Goal: Task Accomplishment & Management: Complete application form

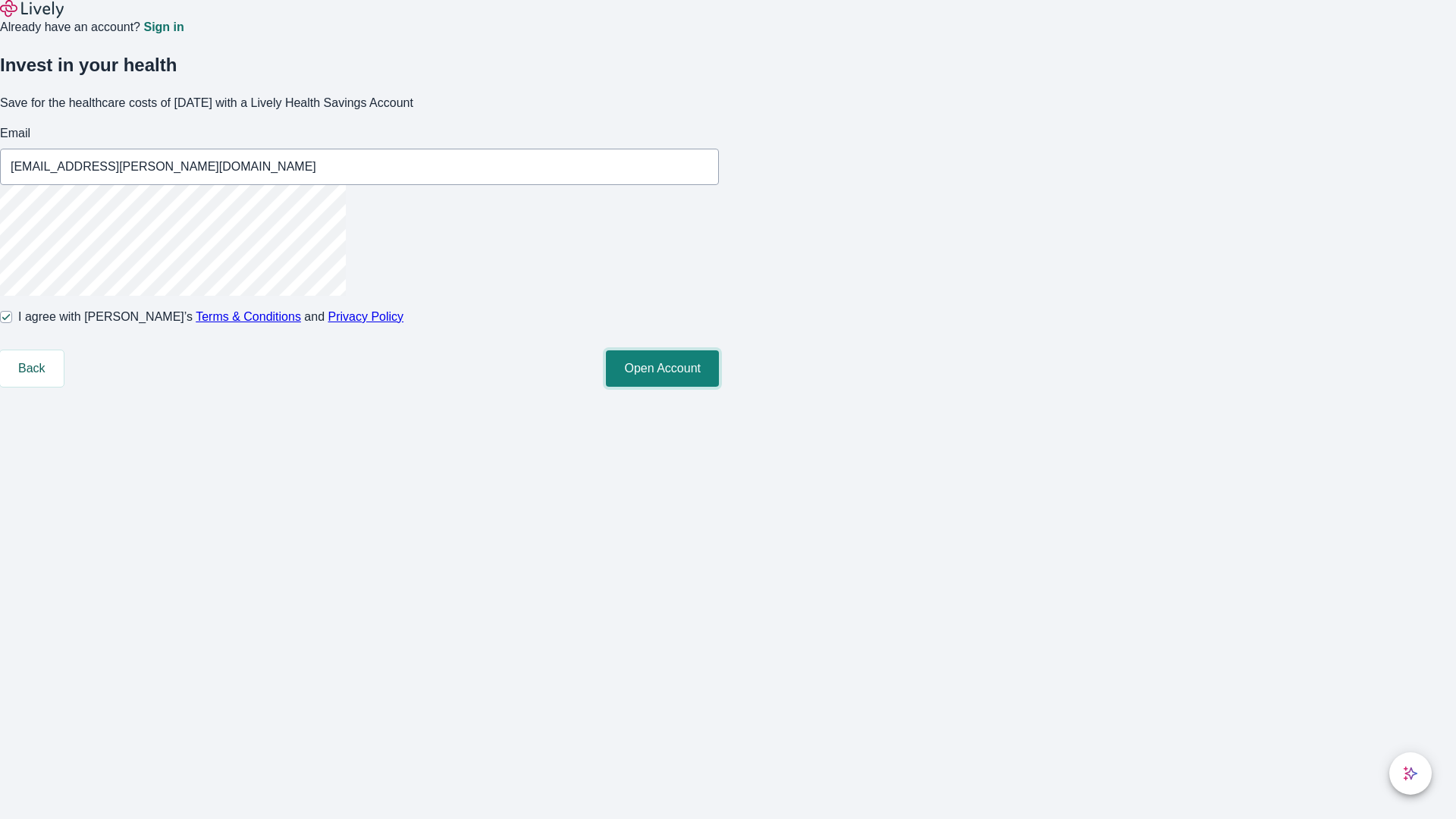
click at [719, 387] on button "Open Account" at bounding box center [662, 369] width 113 height 36
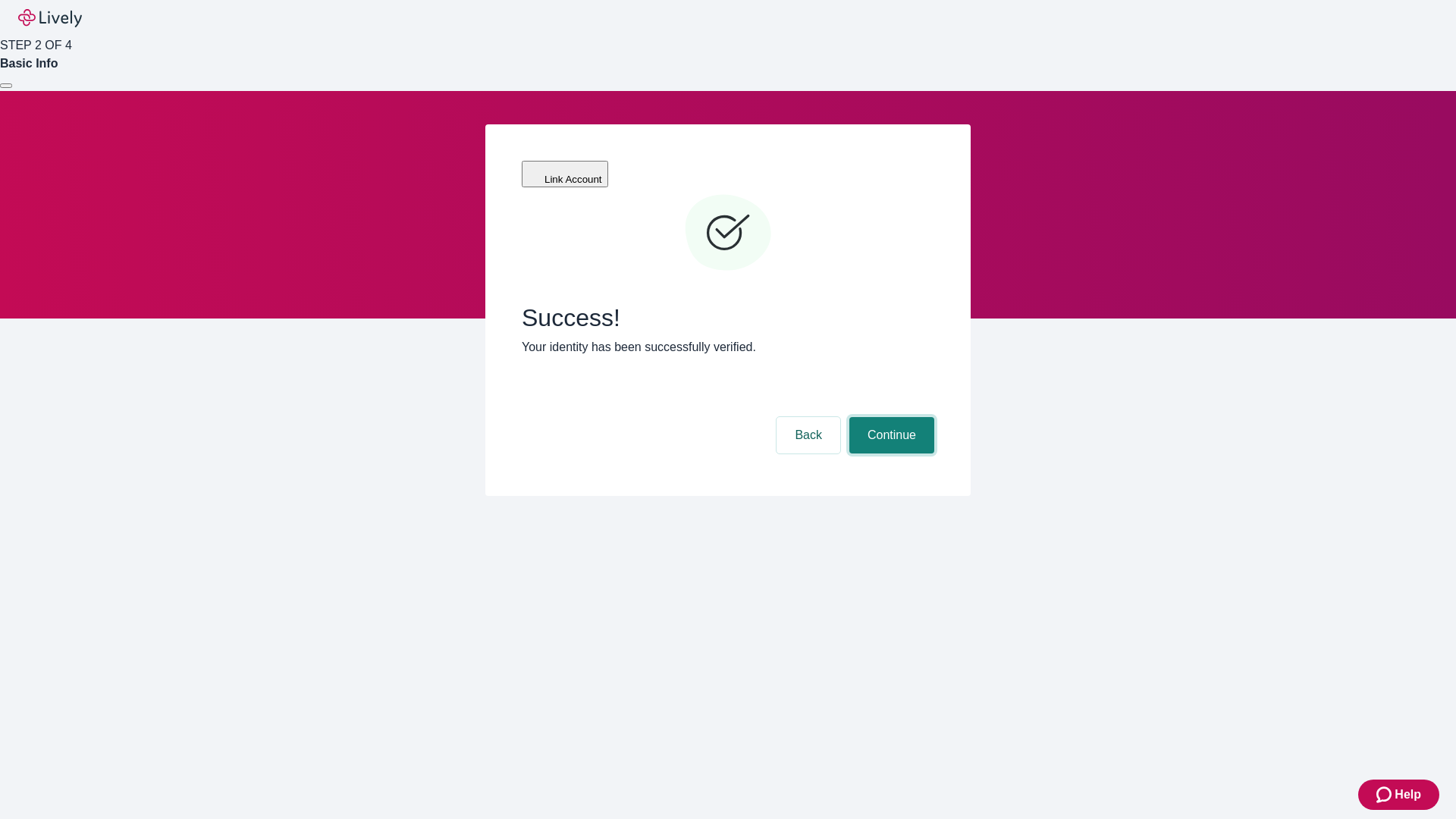
click at [890, 417] on button "Continue" at bounding box center [891, 435] width 85 height 36
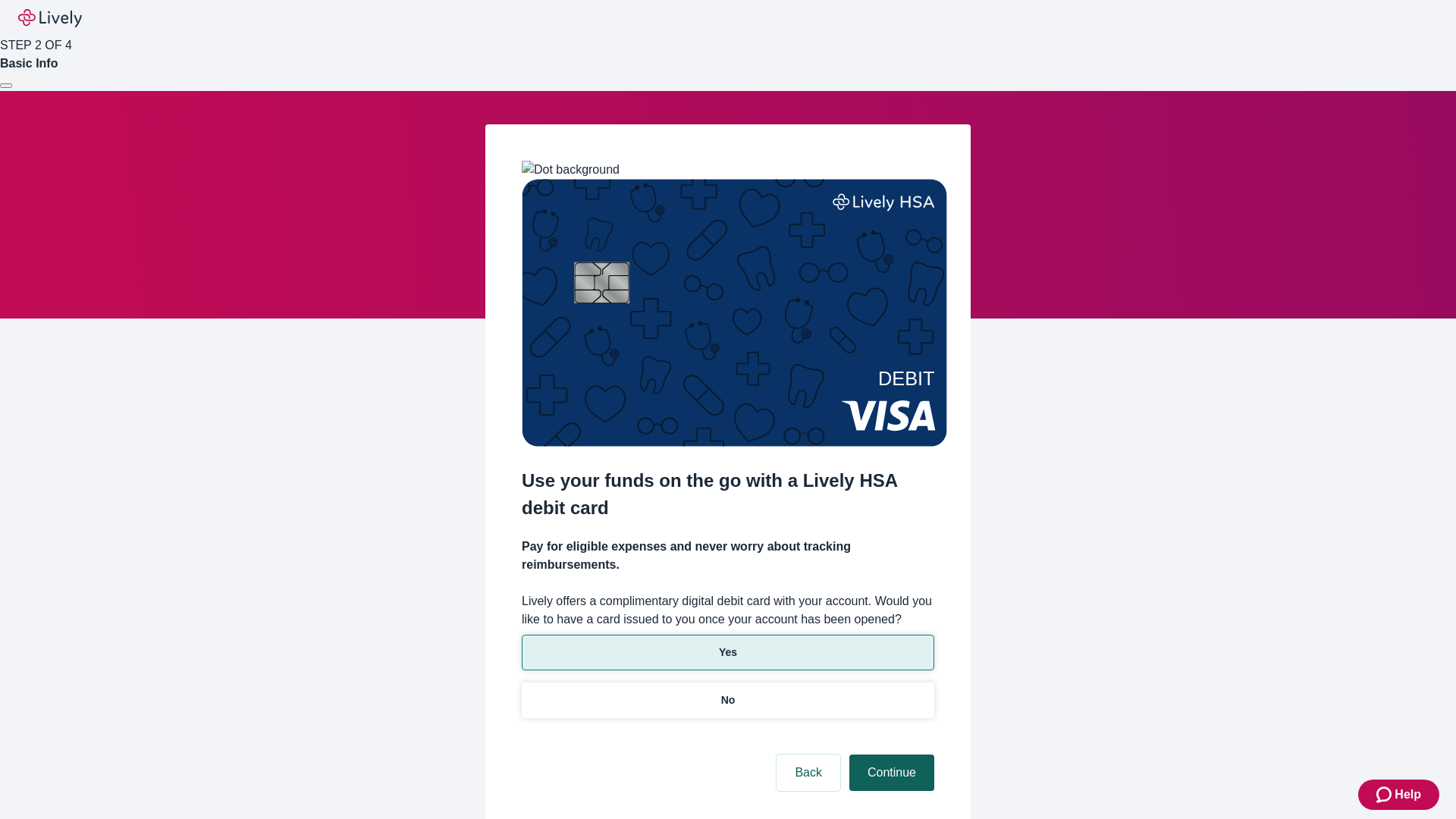
click at [727, 692] on p "No" at bounding box center [728, 700] width 14 height 16
click at [890, 754] on button "Continue" at bounding box center [891, 772] width 85 height 36
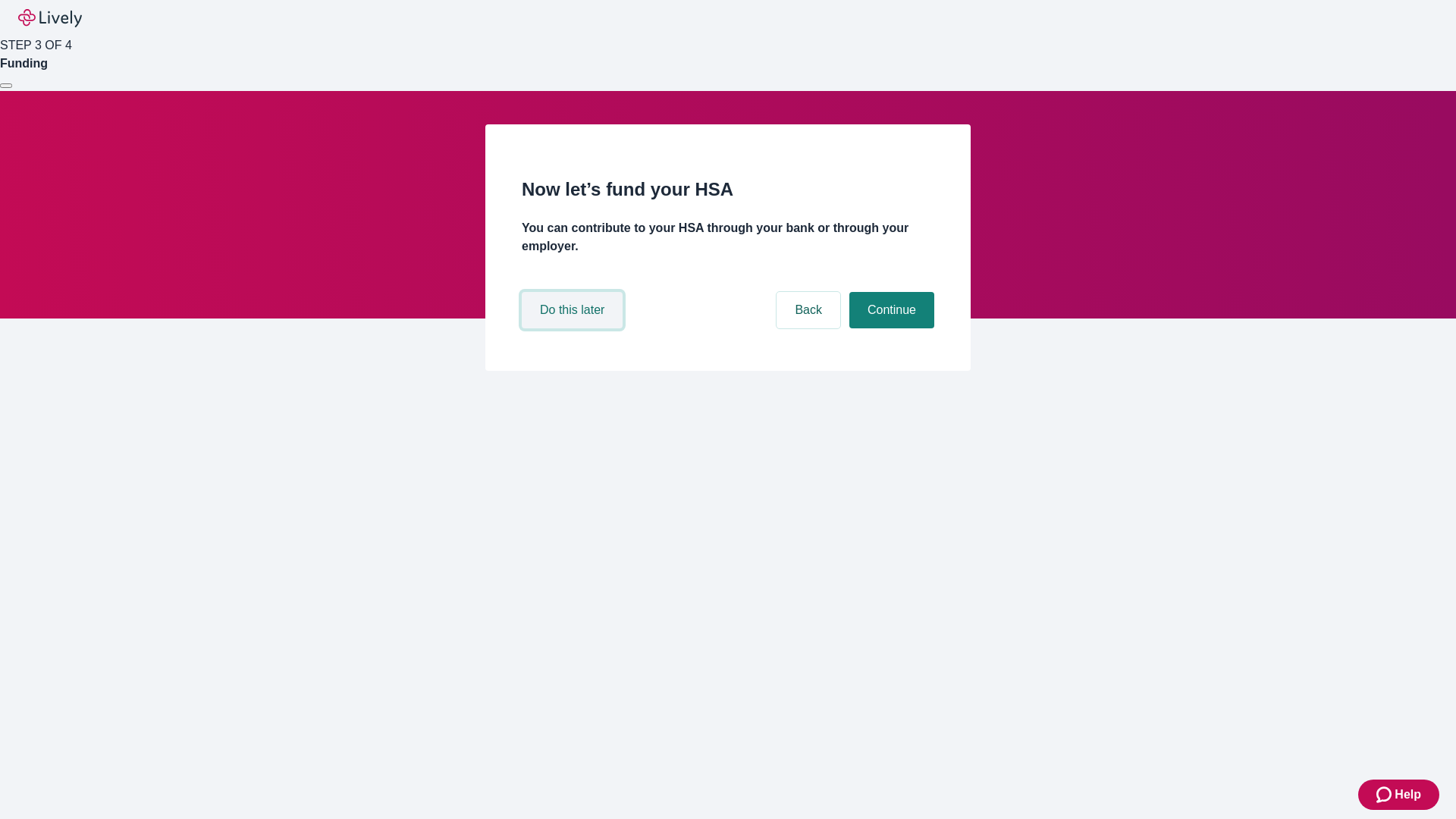
click at [575, 329] on button "Do this later" at bounding box center [573, 310] width 101 height 36
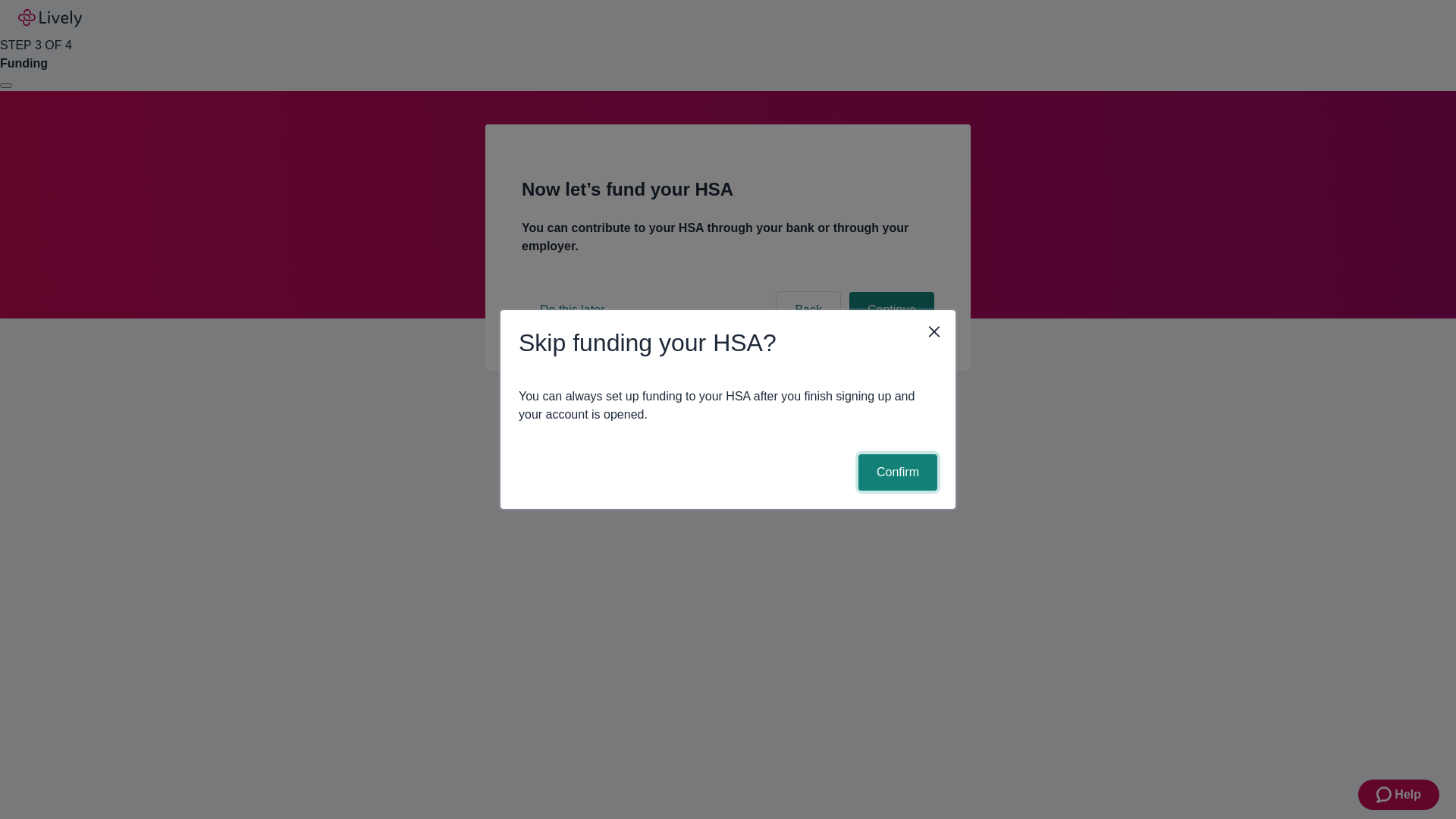
click at [896, 472] on button "Confirm" at bounding box center [898, 472] width 79 height 36
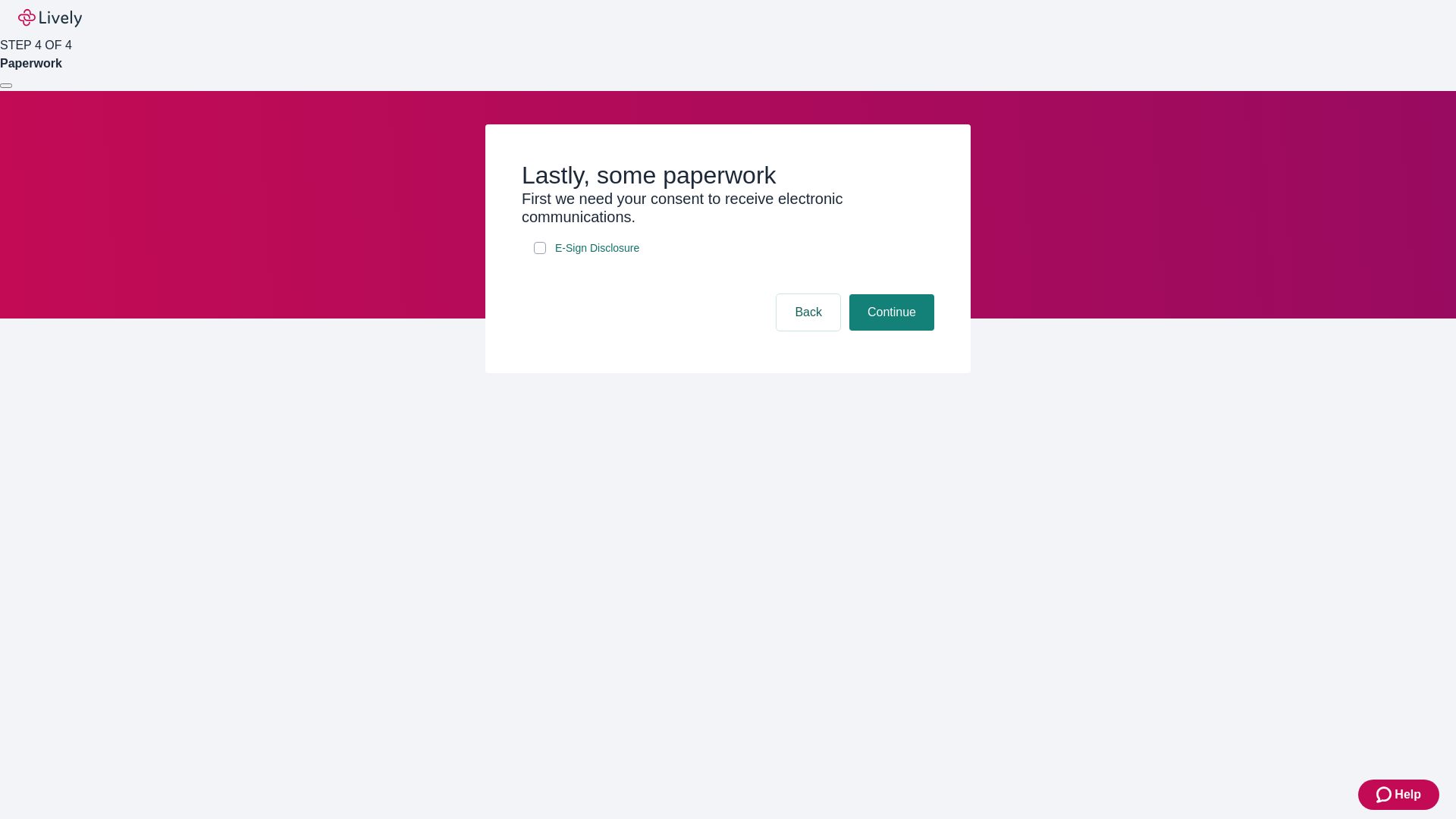
click at [540, 254] on input "E-Sign Disclosure" at bounding box center [539, 248] width 12 height 12
checkbox input "true"
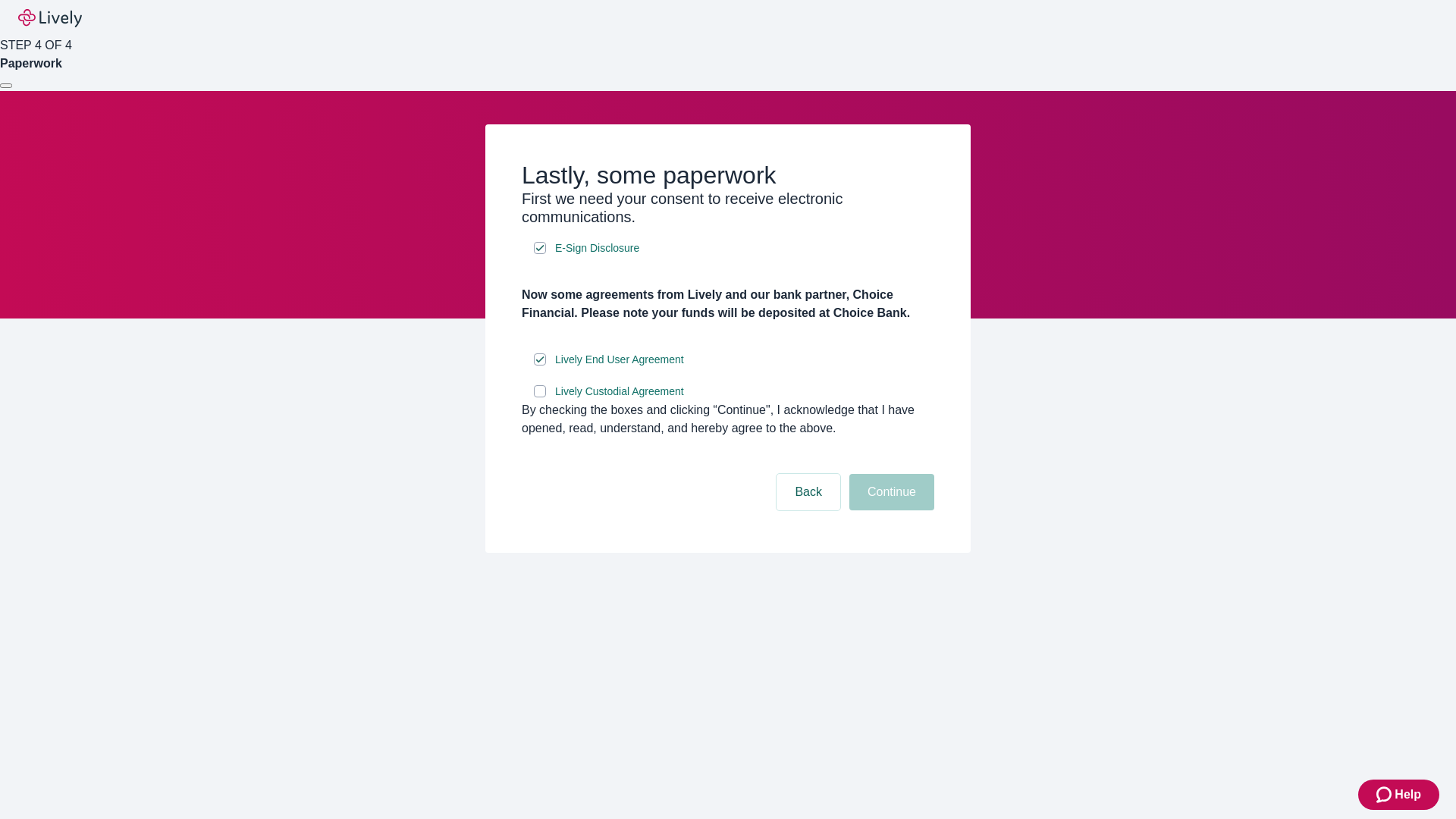
click at [540, 397] on input "Lively Custodial Agreement" at bounding box center [539, 390] width 12 height 12
checkbox input "true"
click at [890, 510] on button "Continue" at bounding box center [891, 491] width 85 height 36
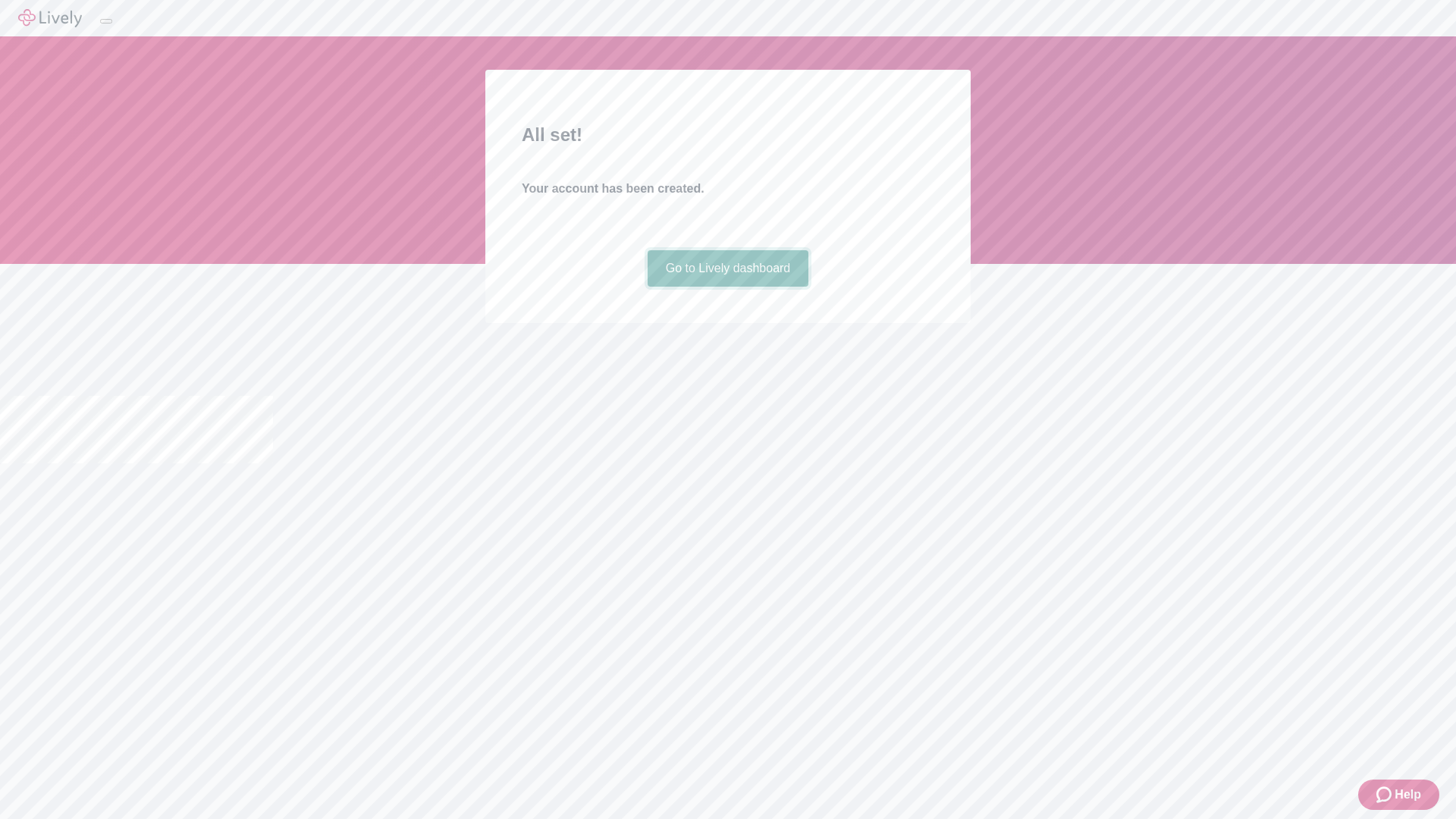
click at [727, 287] on link "Go to Lively dashboard" at bounding box center [729, 269] width 162 height 36
